Goal: Task Accomplishment & Management: Complete application form

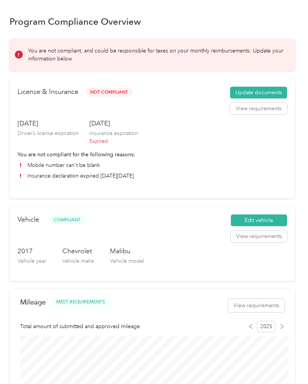
click at [254, 95] on button "Update documents" at bounding box center [258, 93] width 57 height 12
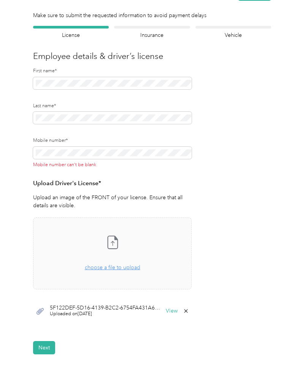
scroll to position [34, 0]
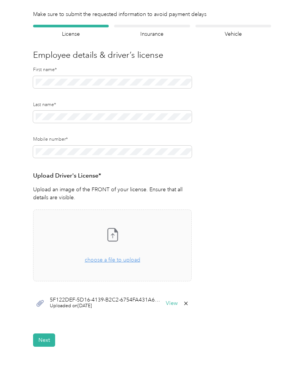
click at [271, 208] on form "Employee details & driver’s license License Insurance declaration Insurance Veh…" at bounding box center [152, 186] width 238 height 322
click at [50, 334] on button "Next" at bounding box center [44, 340] width 22 height 13
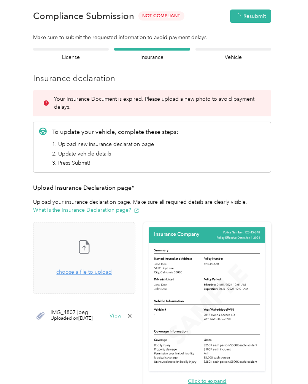
scroll to position [9, 0]
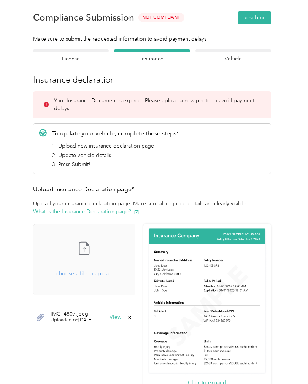
click at [121, 316] on button "View" at bounding box center [116, 317] width 12 height 5
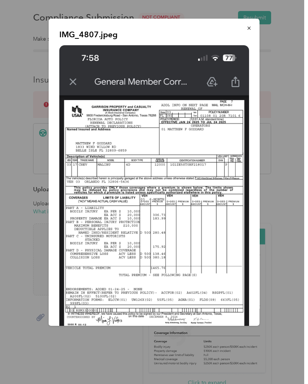
scroll to position [0, 0]
click at [247, 27] on icon "button" at bounding box center [249, 27] width 5 height 5
